Goal: Answer question/provide support

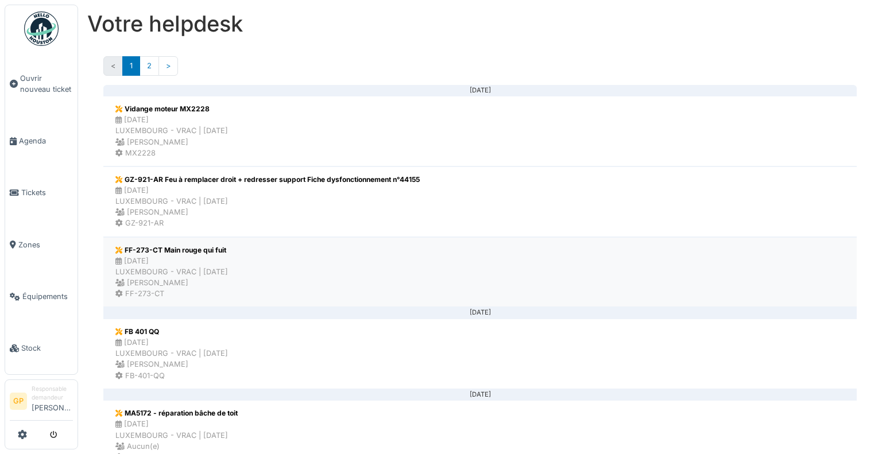
scroll to position [230, 0]
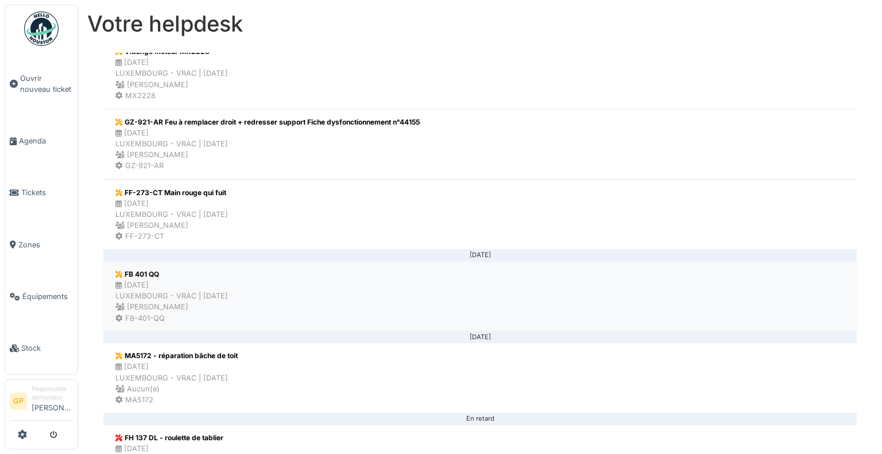
click at [326, 274] on li "FB 401 QQ 11/09/2025 LUXEMBOURG - VRAC | Il y a 4 jour(s) Christopher Peterle F…" at bounding box center [479, 296] width 753 height 71
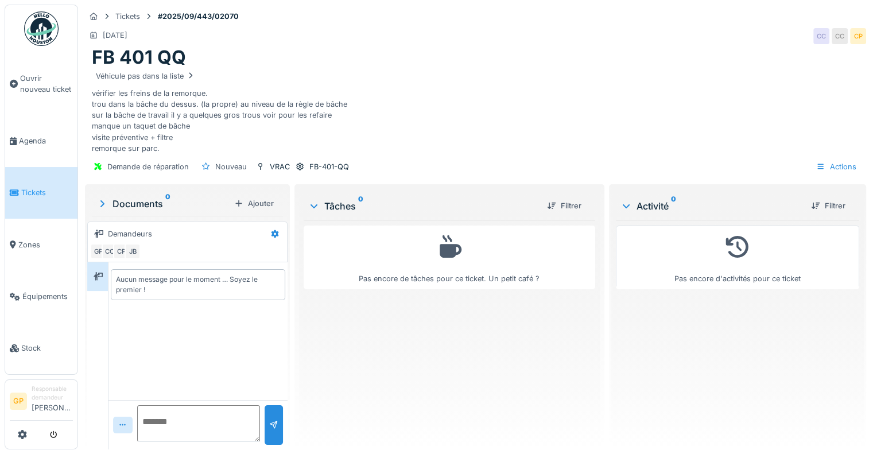
scroll to position [9, 0]
click at [199, 413] on textarea at bounding box center [198, 423] width 123 height 37
type textarea "**********"
click at [269, 420] on div at bounding box center [273, 425] width 9 height 11
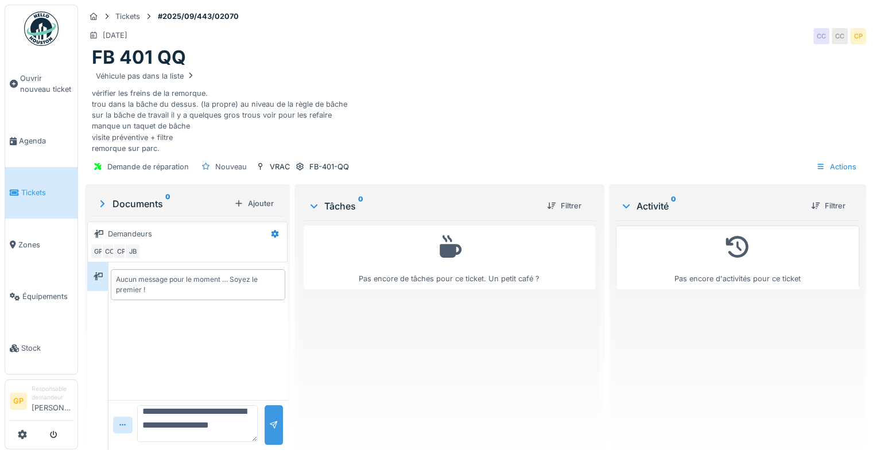
scroll to position [0, 0]
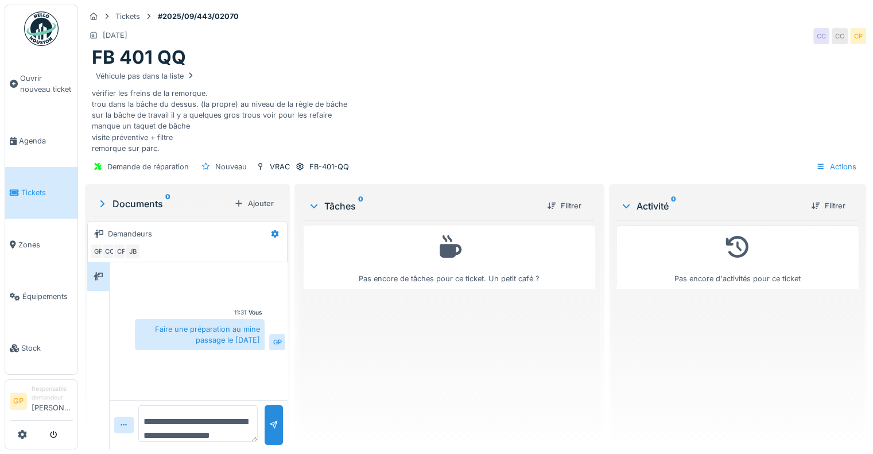
click at [44, 178] on link "Tickets" at bounding box center [41, 193] width 72 height 52
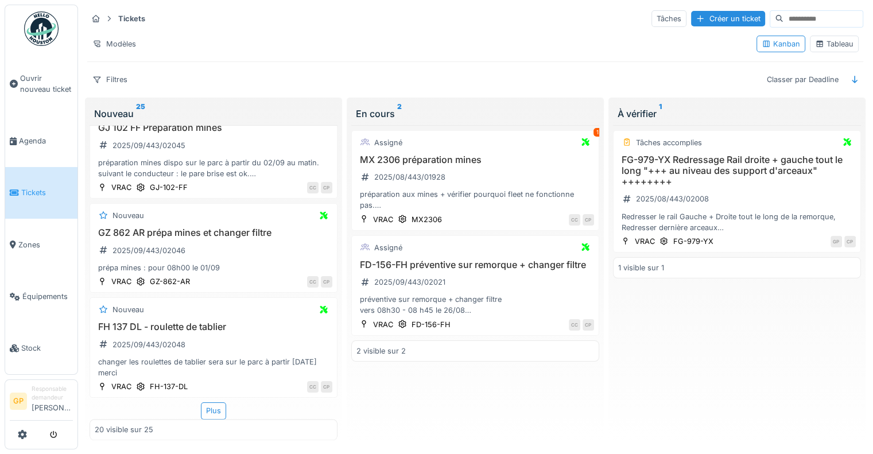
scroll to position [1840, 0]
click at [248, 324] on div "FH 137 DL - roulette de tablier 2025/09/443/02048 changer les roulettes de tabl…" at bounding box center [214, 349] width 238 height 57
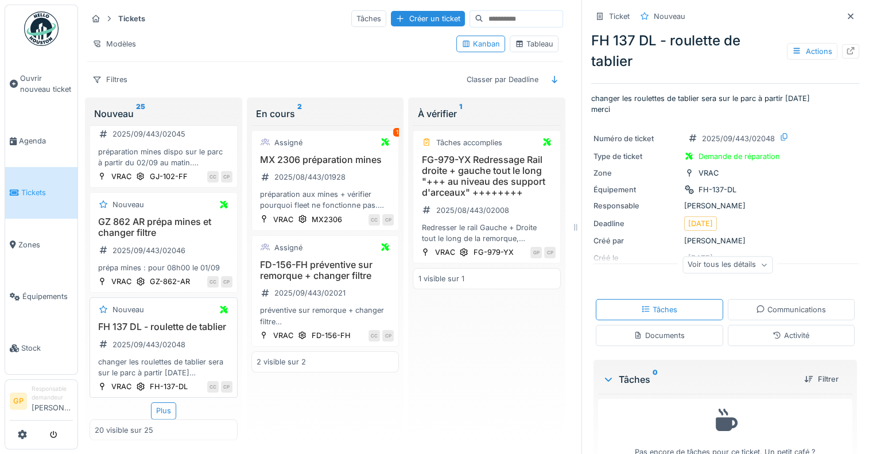
click at [161, 332] on h3 "FH 137 DL - roulette de tablier" at bounding box center [164, 326] width 138 height 11
click at [156, 332] on h3 "FH 137 DL - roulette de tablier" at bounding box center [164, 326] width 138 height 11
click at [154, 317] on div "Nouveau" at bounding box center [164, 310] width 138 height 14
click at [161, 332] on h3 "FH 137 DL - roulette de tablier" at bounding box center [164, 326] width 138 height 11
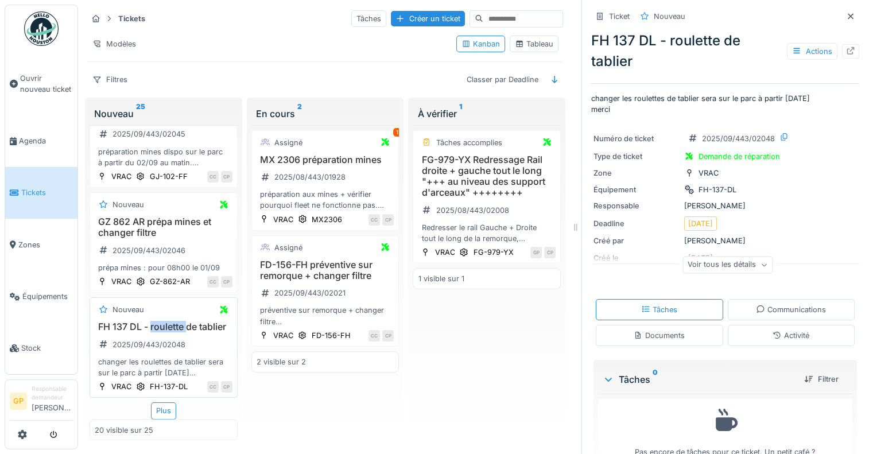
click at [161, 332] on h3 "FH 137 DL - roulette de tablier" at bounding box center [164, 326] width 138 height 11
click at [134, 332] on h3 "FH 137 DL - roulette de tablier" at bounding box center [164, 326] width 138 height 11
click at [799, 254] on div "Voir tous les détails" at bounding box center [728, 267] width 268 height 37
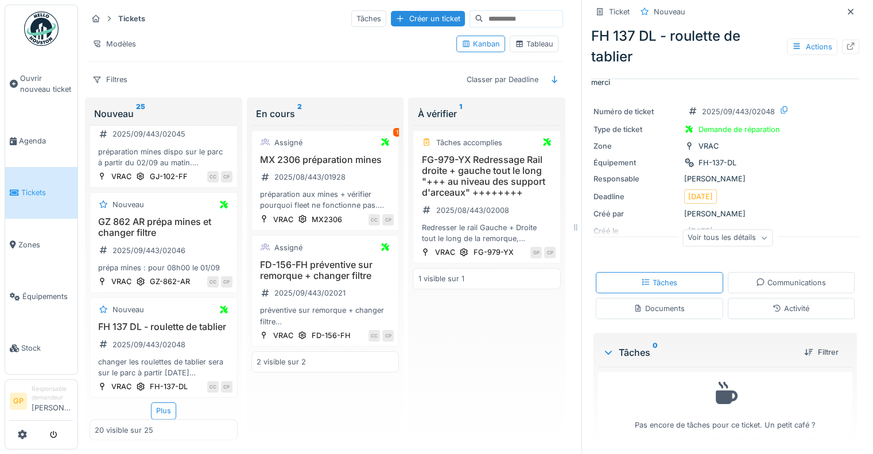
scroll to position [9, 0]
click at [604, 347] on icon at bounding box center [608, 352] width 9 height 11
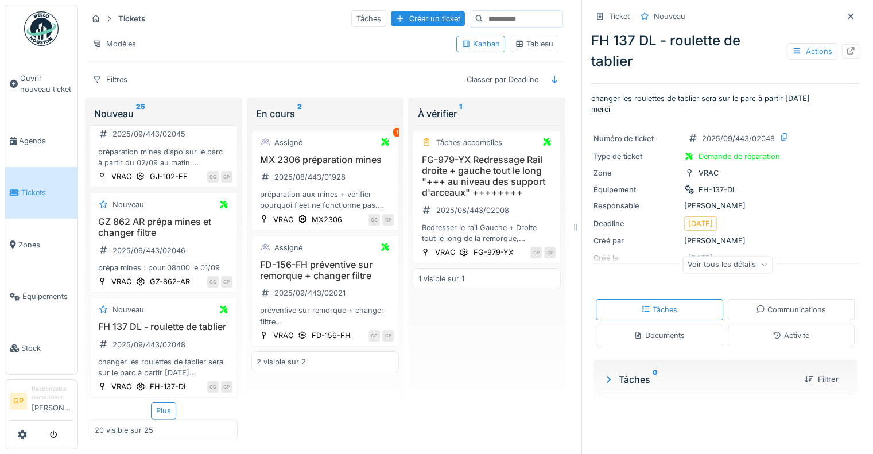
scroll to position [0, 0]
click at [707, 257] on div "Voir tous les détails" at bounding box center [728, 265] width 90 height 17
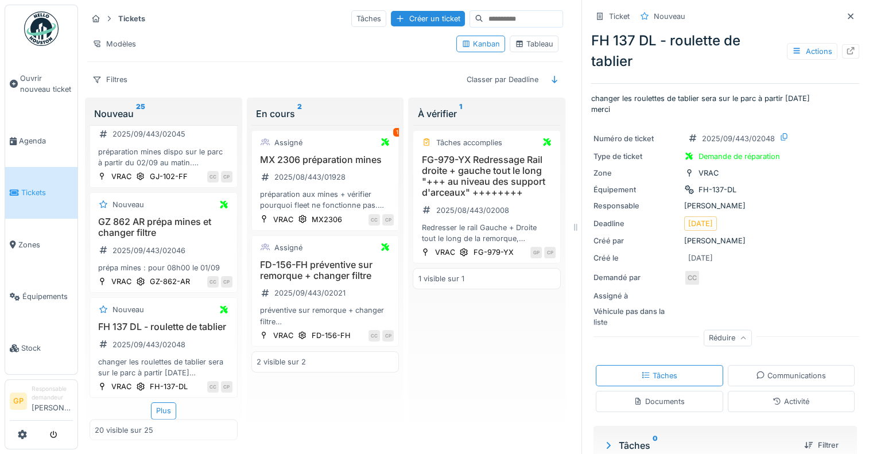
scroll to position [22, 0]
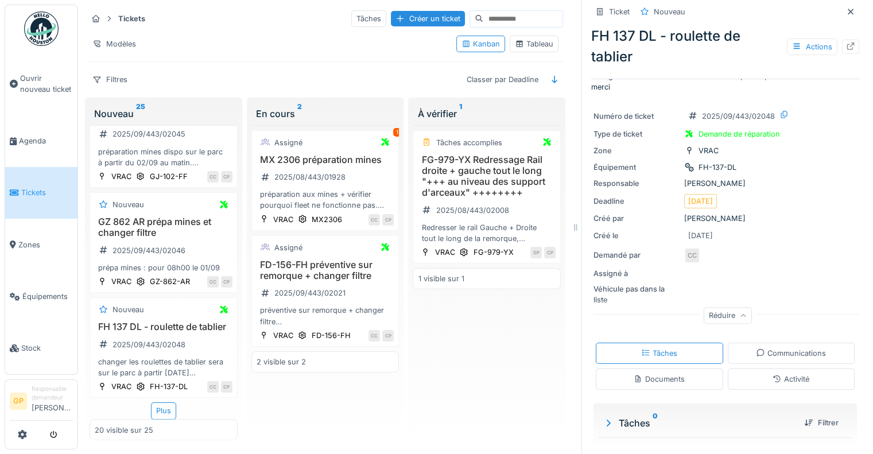
click at [803, 178] on div "Responsable Christopher Peterle" at bounding box center [726, 183] width 264 height 11
click at [846, 42] on icon at bounding box center [850, 45] width 9 height 7
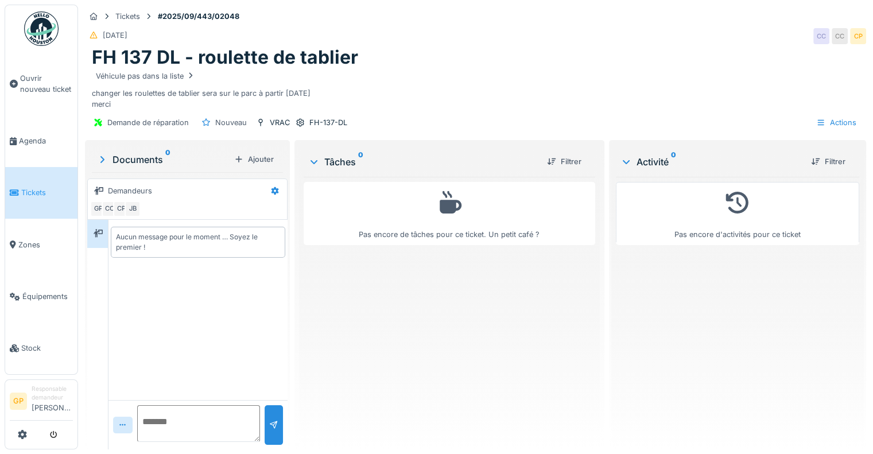
scroll to position [9, 0]
click at [204, 409] on textarea at bounding box center [198, 423] width 123 height 37
type textarea "**********"
click at [277, 408] on div at bounding box center [274, 425] width 18 height 40
